Goal: Task Accomplishment & Management: Manage account settings

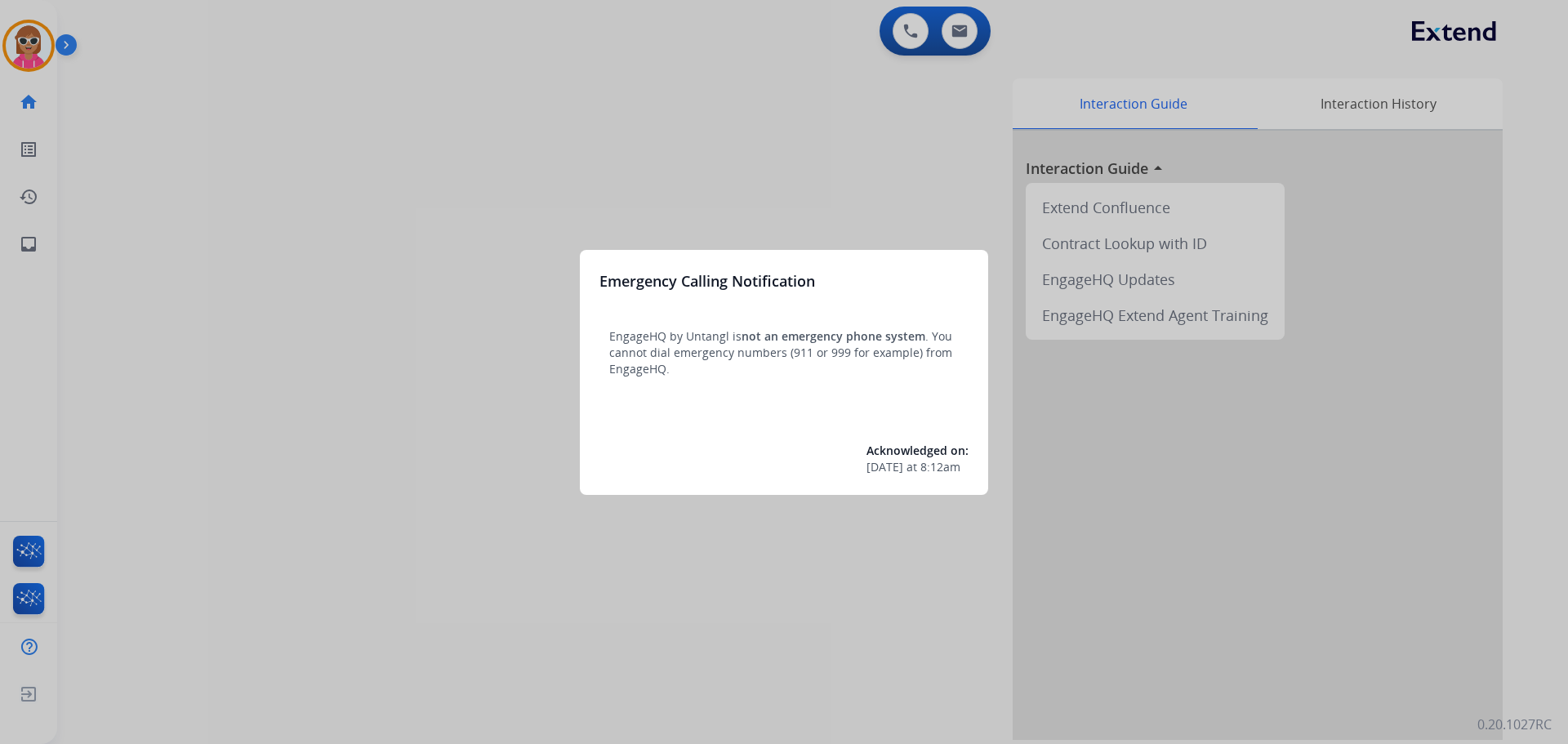
click at [103, 193] on div at bounding box center [784, 372] width 1568 height 744
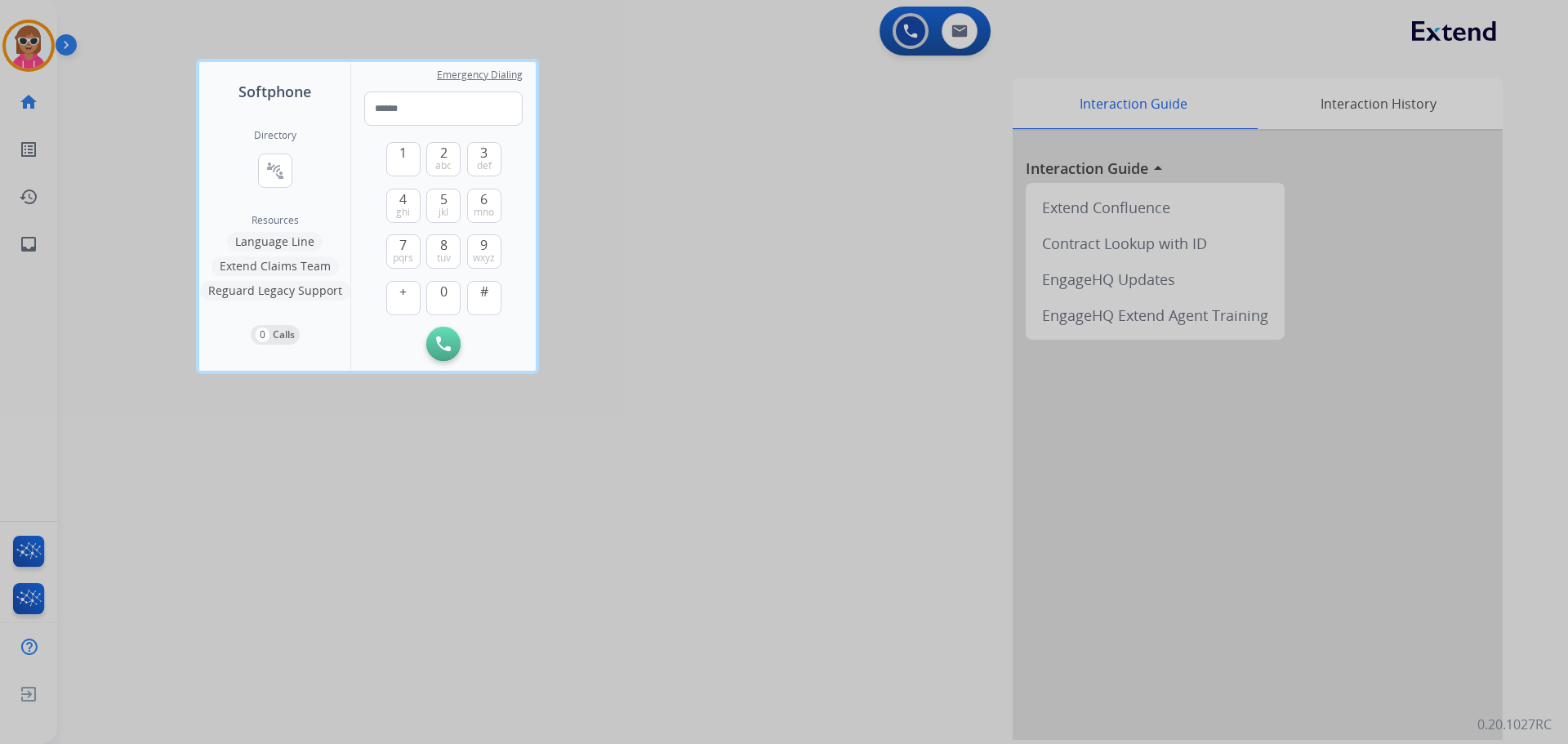
click at [57, 30] on div at bounding box center [784, 372] width 1568 height 744
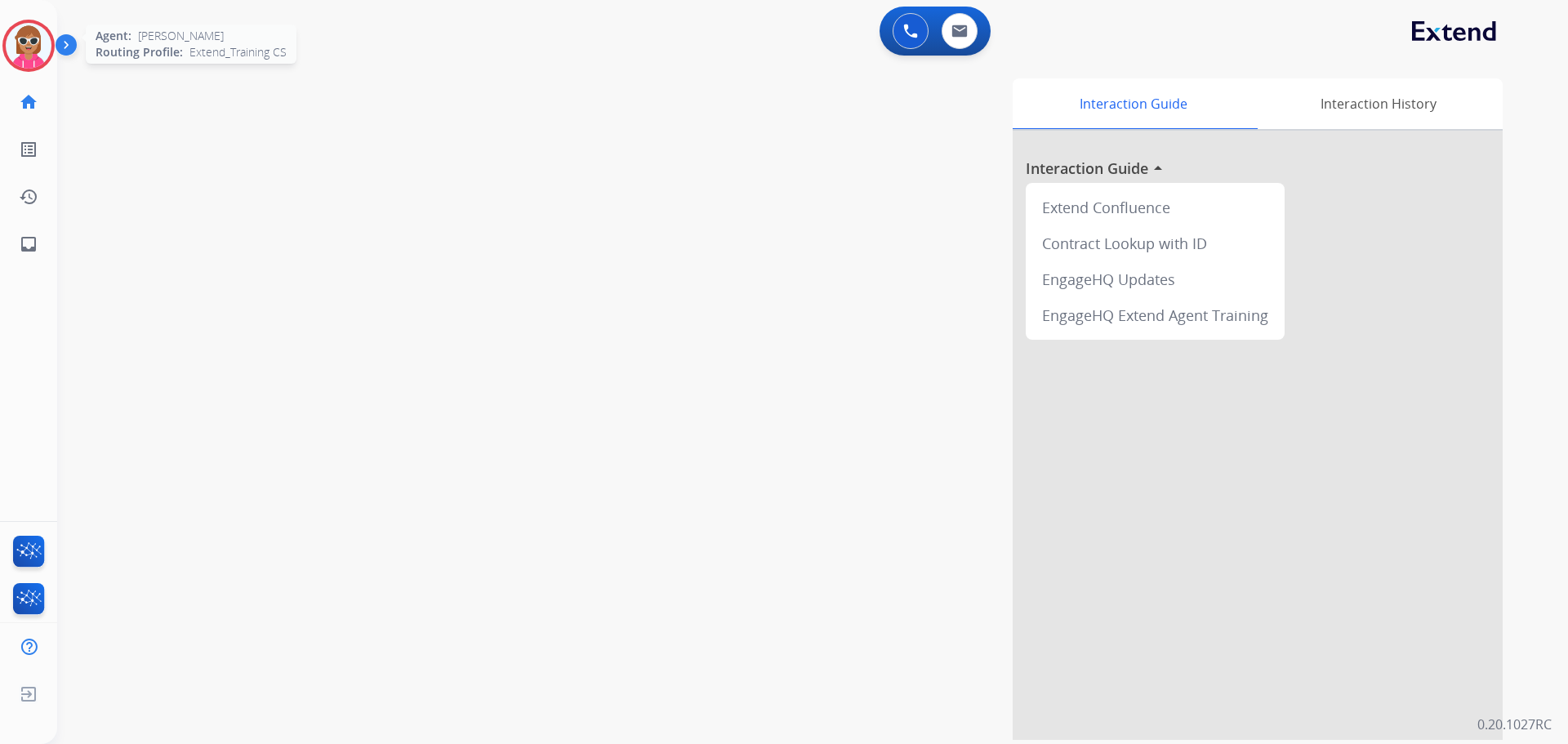
click at [35, 46] on img at bounding box center [29, 45] width 45 height 45
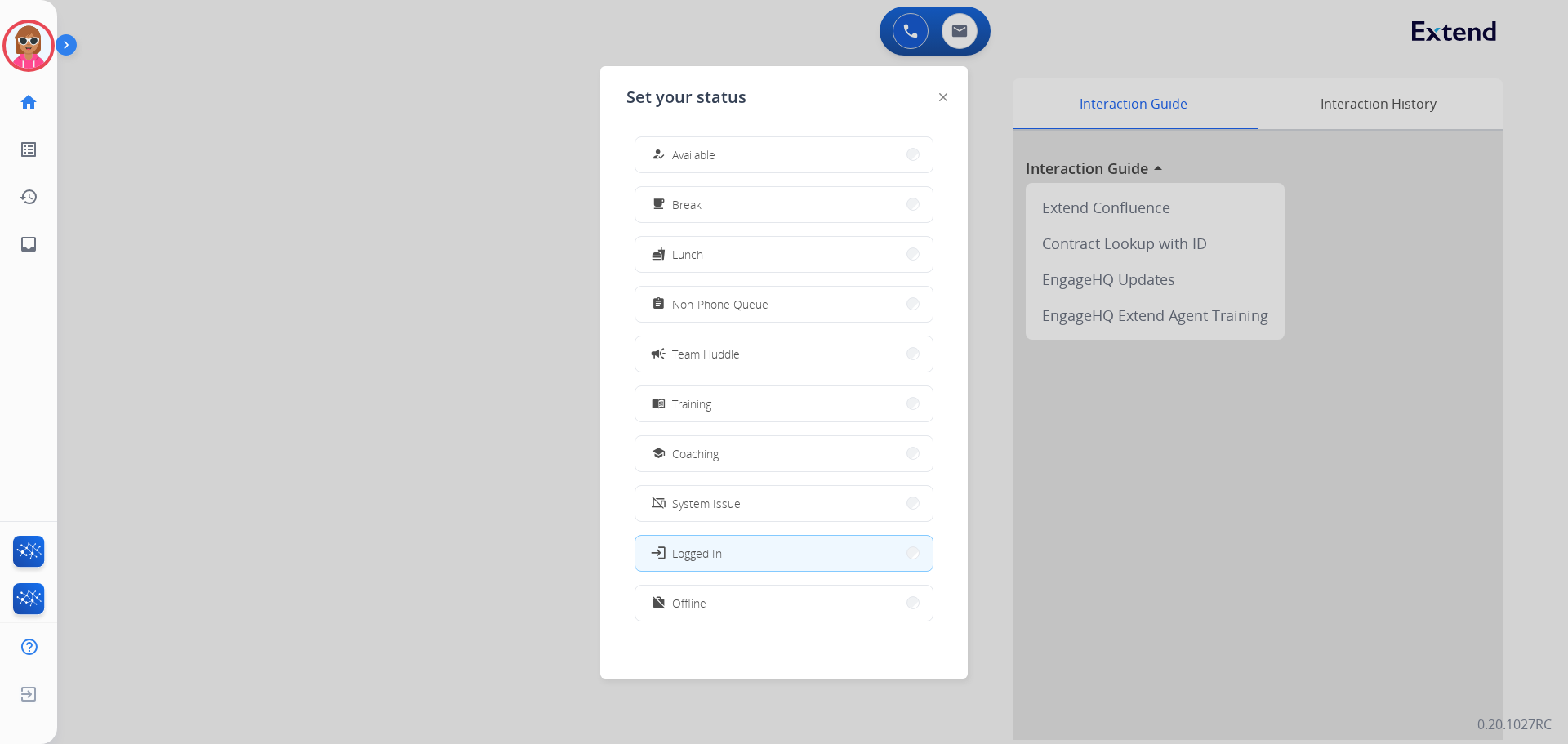
click at [724, 313] on div "assignment Non-Phone Queue" at bounding box center [708, 303] width 120 height 19
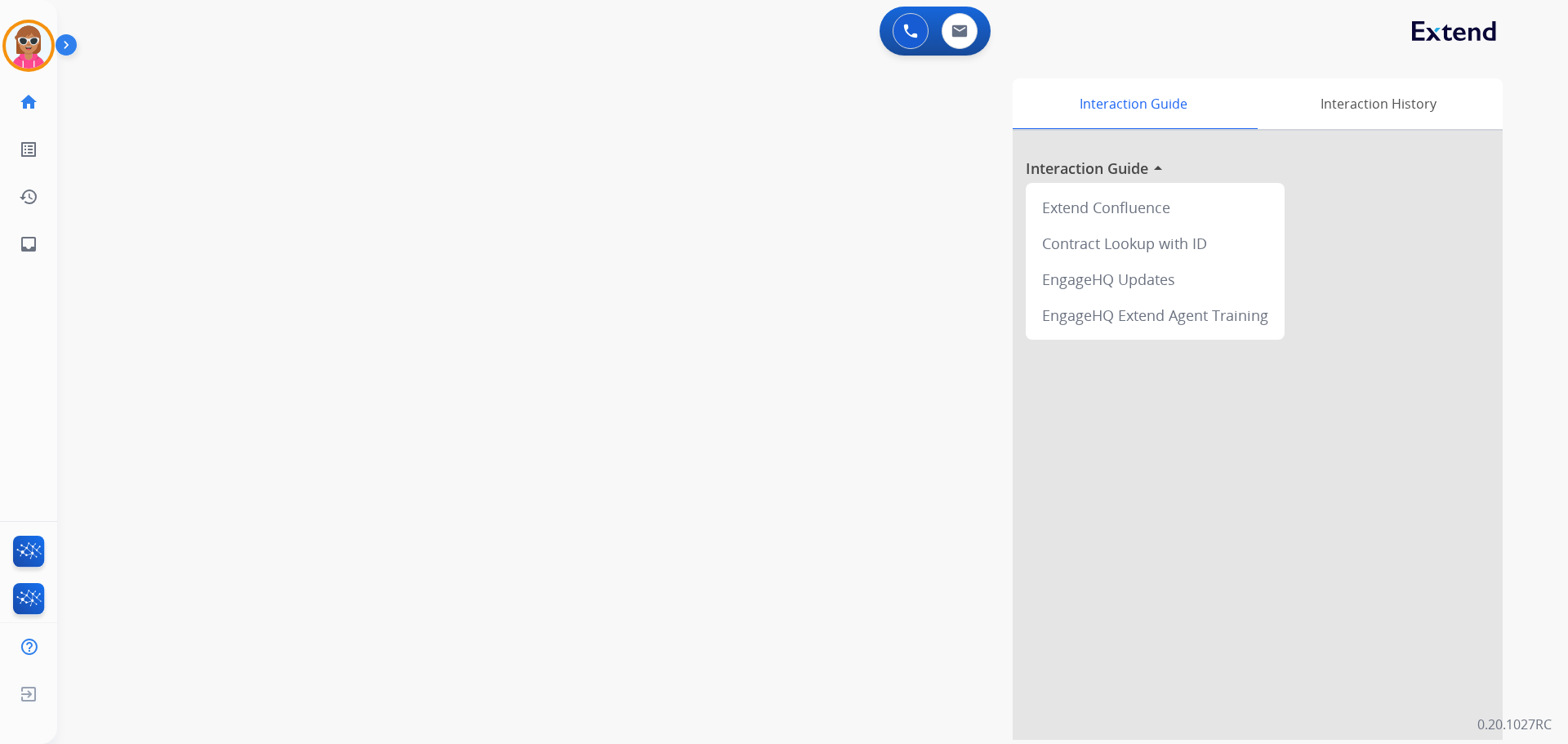
drag, startPoint x: 409, startPoint y: 332, endPoint x: 412, endPoint y: 347, distance: 15.3
click at [409, 343] on div "swap_horiz Break voice bridge close_fullscreen Connect 3-Way Call merge_type Se…" at bounding box center [792, 399] width 1471 height 681
